Goal: Task Accomplishment & Management: Manage account settings

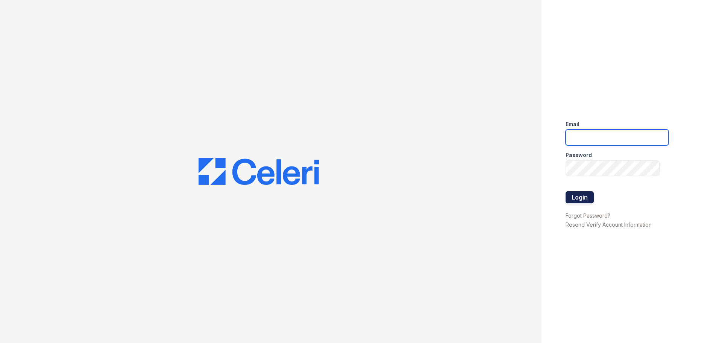
type input "[EMAIL_ADDRESS][DOMAIN_NAME]"
click at [582, 199] on button "Login" at bounding box center [580, 197] width 28 height 12
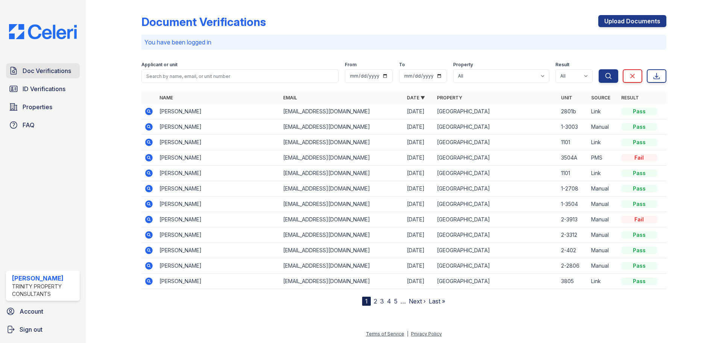
click at [29, 69] on span "Doc Verifications" at bounding box center [47, 70] width 49 height 9
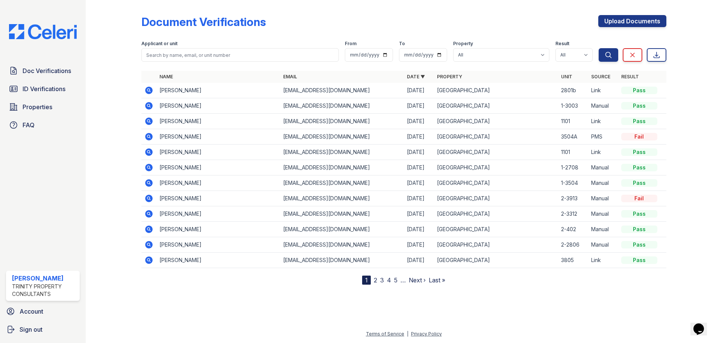
click at [371, 280] on nav "1 2 3 4 5 … Next › Last »" at bounding box center [403, 279] width 83 height 9
click at [372, 280] on nav "1 2 3 4 5 … Next › Last »" at bounding box center [403, 279] width 83 height 9
click at [378, 280] on nav "1 2 3 4 5 … Next › Last »" at bounding box center [403, 279] width 83 height 9
click at [377, 280] on nav "1 2 3 4 5 … Next › Last »" at bounding box center [403, 279] width 83 height 9
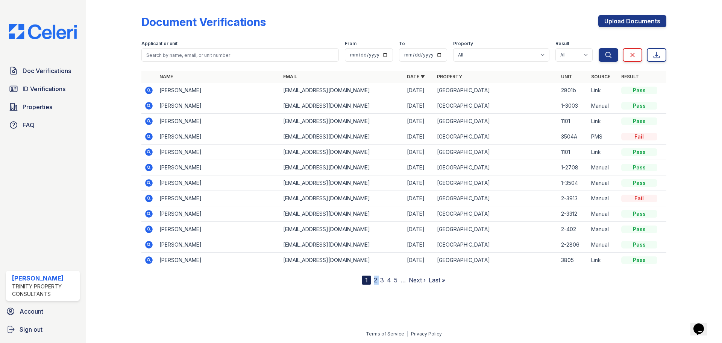
click at [375, 282] on link "2" at bounding box center [375, 280] width 3 height 8
click at [400, 284] on span "3" at bounding box center [398, 279] width 4 height 9
click at [400, 283] on link "3" at bounding box center [398, 280] width 4 height 8
click at [377, 282] on link "1" at bounding box center [376, 280] width 3 height 8
click at [473, 318] on div at bounding box center [404, 312] width 612 height 33
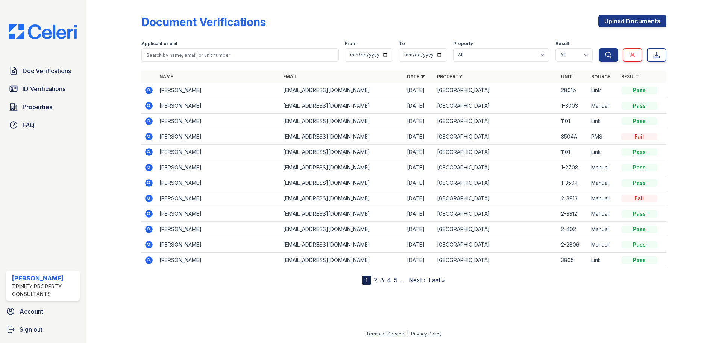
click at [541, 312] on div at bounding box center [404, 312] width 612 height 33
drag, startPoint x: 48, startPoint y: 80, endPoint x: 52, endPoint y: 78, distance: 3.9
click at [48, 80] on div "Doc Verifications ID Verifications Properties FAQ" at bounding box center [43, 97] width 80 height 69
click at [54, 74] on span "Doc Verifications" at bounding box center [47, 70] width 49 height 9
